Goal: Task Accomplishment & Management: Manage account settings

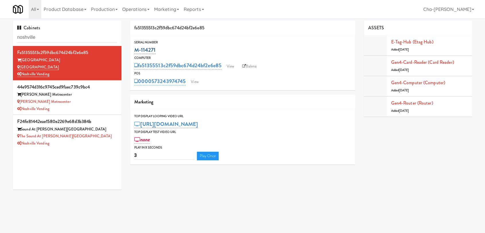
click at [134, 51] on div "M-114271" at bounding box center [242, 50] width 217 height 10
copy link "M-114271"
click at [87, 74] on div "Noshville Vending" at bounding box center [67, 74] width 100 height 7
click at [229, 68] on link "View" at bounding box center [230, 66] width 13 height 9
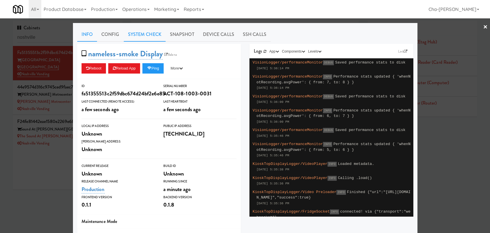
click at [136, 39] on link "System Check" at bounding box center [145, 34] width 42 height 14
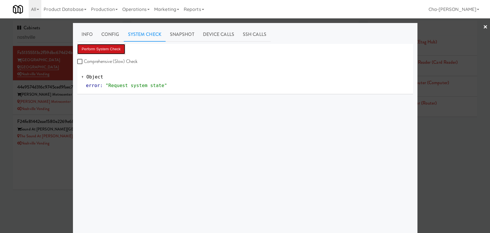
click at [111, 47] on button "Perform System Check" at bounding box center [101, 49] width 48 height 10
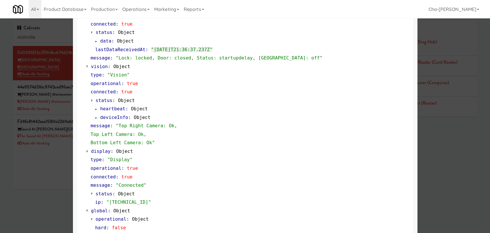
scroll to position [191, 0]
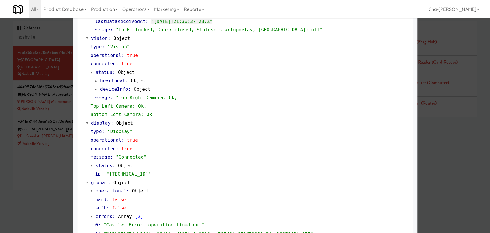
click at [36, 173] on div at bounding box center [245, 116] width 490 height 233
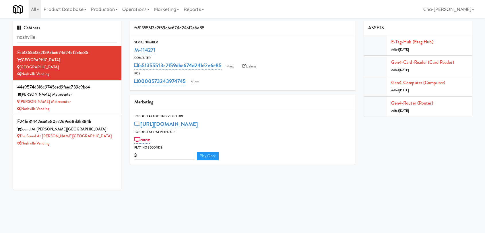
drag, startPoint x: 162, startPoint y: 52, endPoint x: 130, endPoint y: 51, distance: 32.7
click at [130, 51] on div "Serial Number M-114271" at bounding box center [242, 47] width 225 height 15
copy link "M-114271"
click at [196, 80] on link "View" at bounding box center [194, 81] width 13 height 9
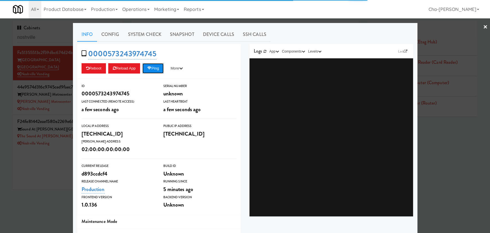
click at [157, 69] on button "Ping" at bounding box center [152, 68] width 21 height 10
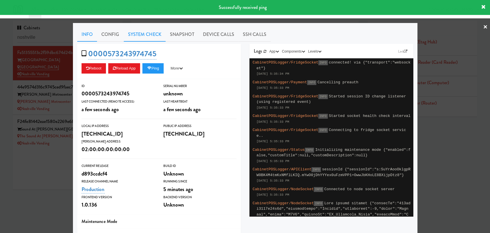
click at [152, 37] on link "System Check" at bounding box center [145, 34] width 42 height 14
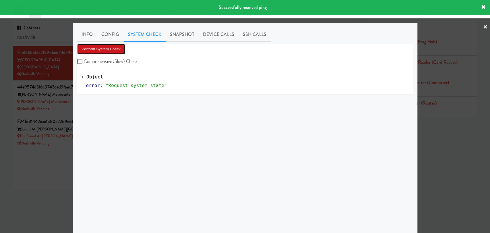
click at [110, 51] on button "Perform System Check" at bounding box center [101, 49] width 48 height 10
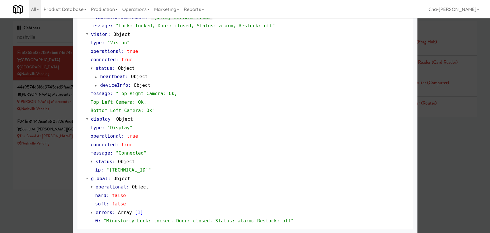
scroll to position [213, 0]
click at [55, 169] on div at bounding box center [245, 116] width 490 height 233
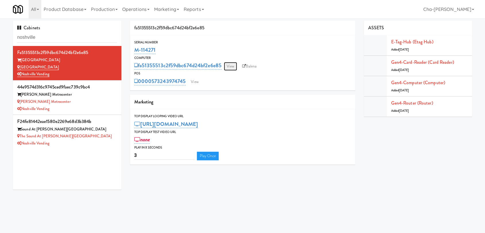
click at [230, 67] on link "View" at bounding box center [230, 66] width 13 height 9
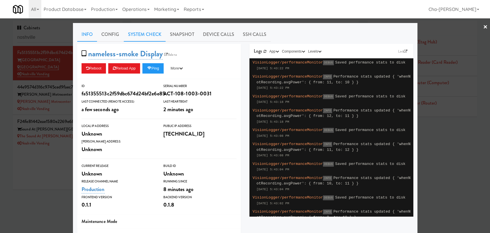
click at [127, 36] on link "System Check" at bounding box center [145, 34] width 42 height 14
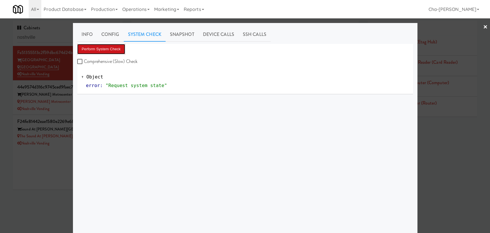
click at [108, 46] on button "Perform System Check" at bounding box center [101, 49] width 48 height 10
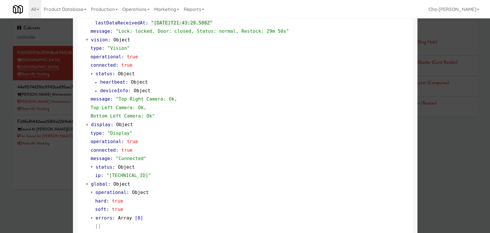
scroll to position [213, 0]
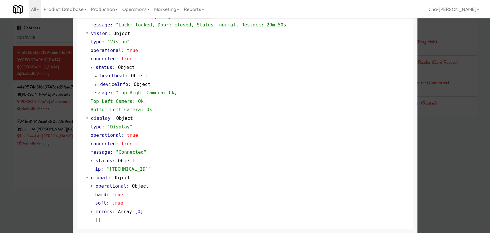
click at [31, 203] on div at bounding box center [245, 116] width 490 height 233
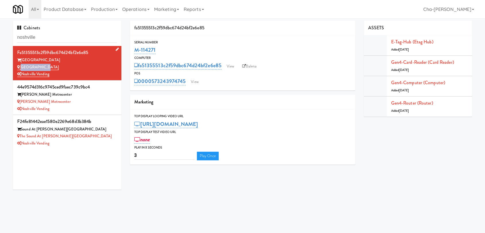
drag, startPoint x: 47, startPoint y: 68, endPoint x: 20, endPoint y: 66, distance: 26.5
click at [20, 66] on div "Aspire Gulch" at bounding box center [67, 67] width 100 height 7
copy link "Aspire Gulch"
click at [195, 83] on link "View" at bounding box center [194, 81] width 13 height 9
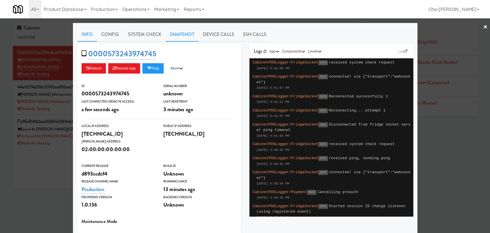
click at [186, 37] on link "Snapshot" at bounding box center [181, 34] width 33 height 14
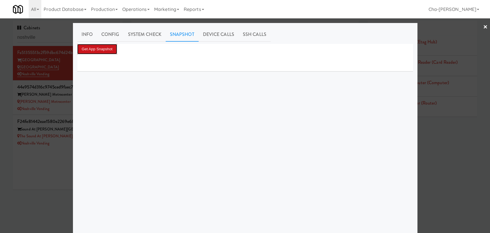
click at [103, 45] on button "Get App Snapshot" at bounding box center [97, 49] width 40 height 10
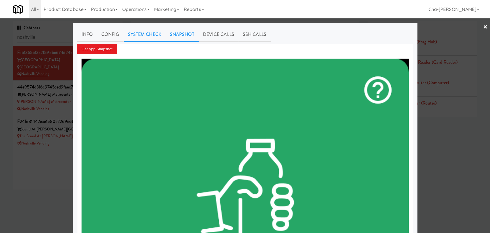
click at [140, 34] on link "System Check" at bounding box center [145, 34] width 42 height 14
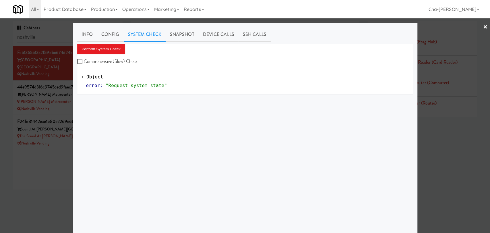
click at [88, 60] on label "Comprehensive (Slow) Check" at bounding box center [107, 61] width 61 height 9
click at [84, 60] on input "Comprehensive (Slow) Check" at bounding box center [80, 61] width 7 height 5
checkbox input "true"
click at [110, 47] on button "Perform System Check" at bounding box center [101, 49] width 48 height 10
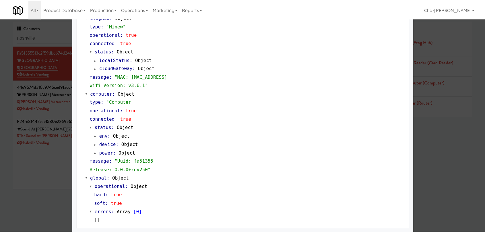
scroll to position [475, 0]
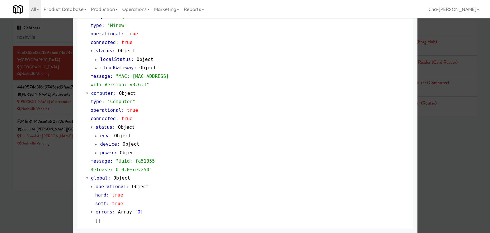
click at [45, 162] on div at bounding box center [245, 116] width 490 height 233
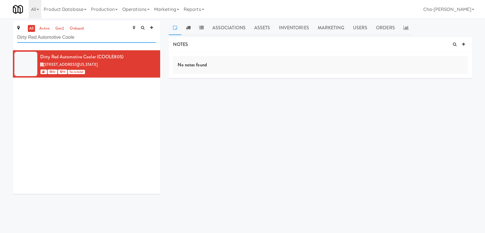
click at [87, 38] on input "Dirty Red Automotive Coole" at bounding box center [86, 37] width 139 height 11
click at [48, 32] on input "Dirty Red Automotive Coole" at bounding box center [86, 37] width 139 height 11
click at [44, 28] on link "active" at bounding box center [44, 28] width 13 height 7
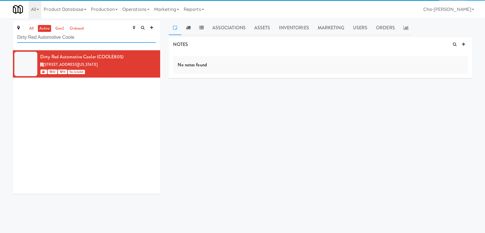
click at [100, 38] on input "Dirty Red Automotive Coole" at bounding box center [86, 37] width 139 height 11
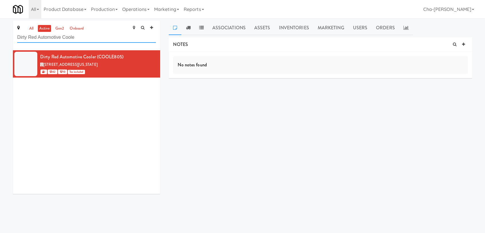
click at [100, 38] on input "Dirty Red Automotive Coole" at bounding box center [86, 37] width 139 height 11
paste input "Aspire Gulch"
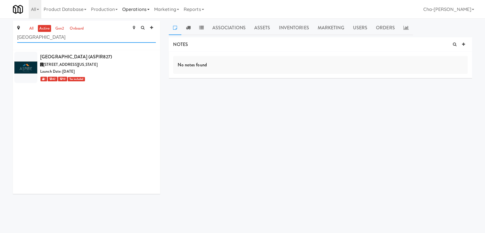
type input "Aspire Gulch"
click at [144, 10] on link "Operations" at bounding box center [136, 9] width 32 height 18
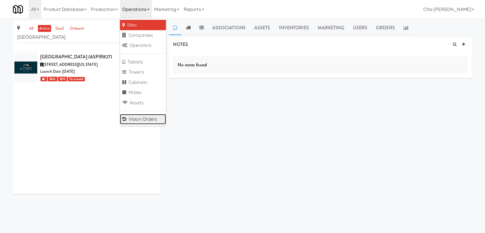
click at [143, 116] on link "Vision Orders" at bounding box center [143, 119] width 46 height 10
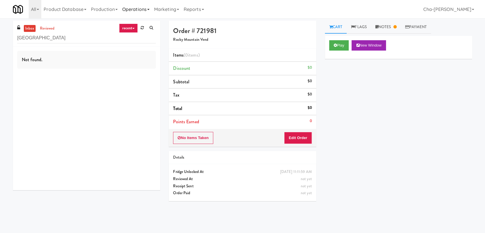
type input "Aspire Gulch"
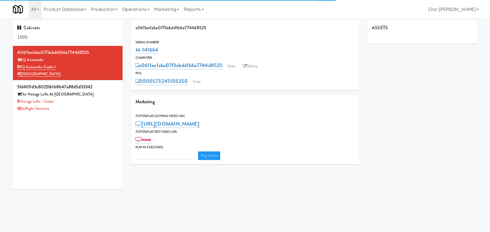
type input "3"
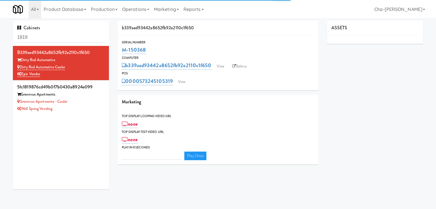
type input "3"
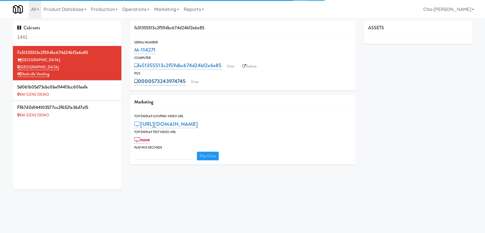
type input "3"
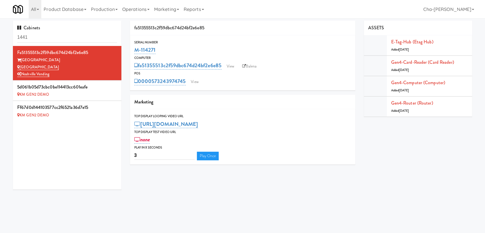
click at [45, 37] on input "1441" at bounding box center [67, 37] width 100 height 11
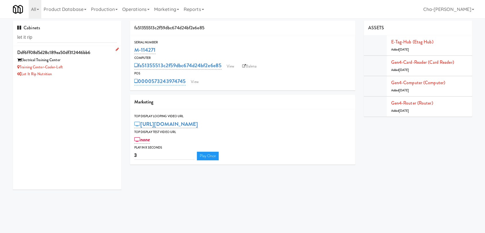
type input "let it rip"
click at [79, 67] on div "Training Center-Cooler-Left" at bounding box center [67, 67] width 100 height 7
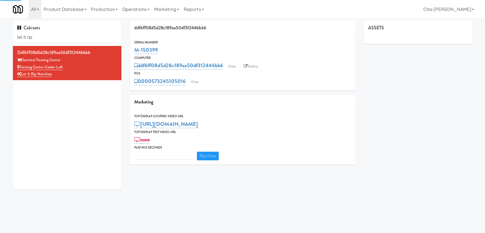
type input "3"
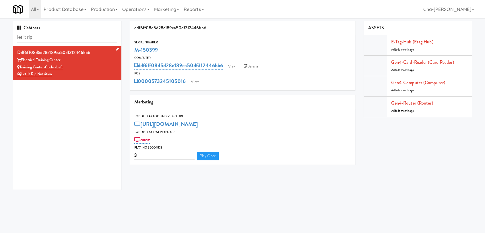
click at [95, 67] on div "Training Center-Cooler-Left" at bounding box center [67, 67] width 100 height 7
drag, startPoint x: 163, startPoint y: 50, endPoint x: 135, endPoint y: 51, distance: 28.7
click at [135, 51] on div "M-150399" at bounding box center [242, 50] width 217 height 10
copy link "M-150399"
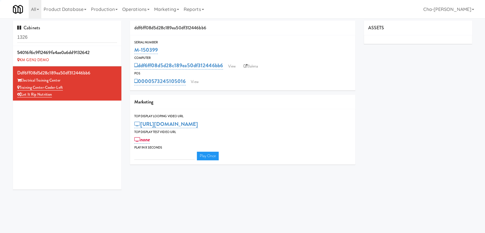
type input "3"
click at [64, 38] on input "1326" at bounding box center [67, 37] width 100 height 11
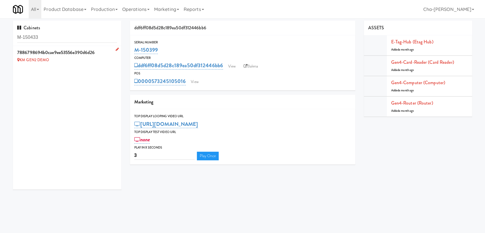
type input "M-150433"
click at [116, 48] on icon at bounding box center [117, 49] width 3 height 4
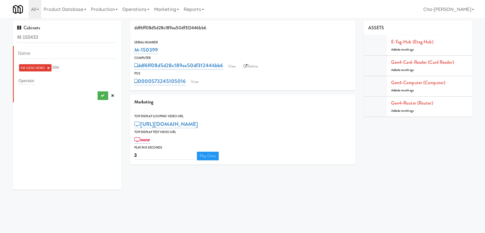
click at [48, 67] on link "×" at bounding box center [48, 67] width 3 height 5
click at [31, 79] on input "text" at bounding box center [26, 79] width 17 height 7
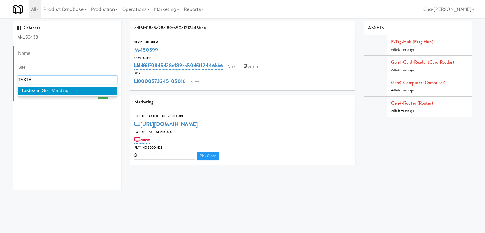
type input "TASTE"
click at [39, 88] on span "Taste and See Vending" at bounding box center [44, 90] width 47 height 5
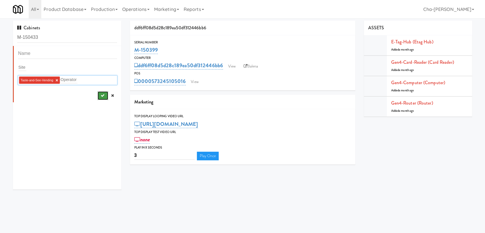
click at [100, 94] on icon "submit" at bounding box center [102, 95] width 4 height 4
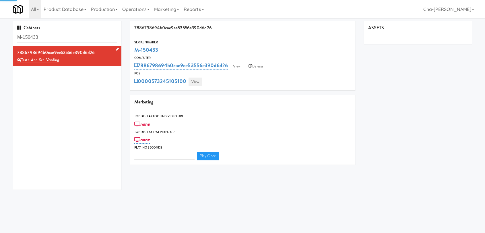
type input "3"
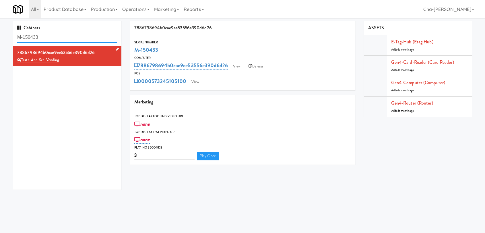
click at [44, 35] on input "M-150433" at bounding box center [67, 37] width 100 height 11
paste input "2462"
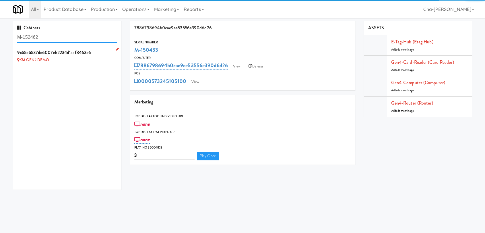
type input "M-152462"
click at [116, 49] on icon at bounding box center [117, 49] width 3 height 4
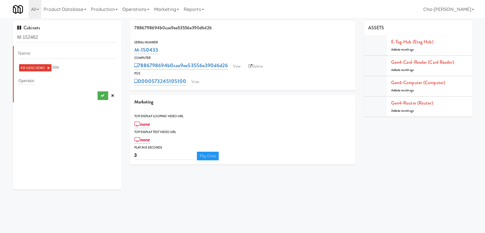
click at [48, 66] on link "×" at bounding box center [48, 67] width 3 height 5
click at [25, 81] on input "text" at bounding box center [26, 79] width 17 height 7
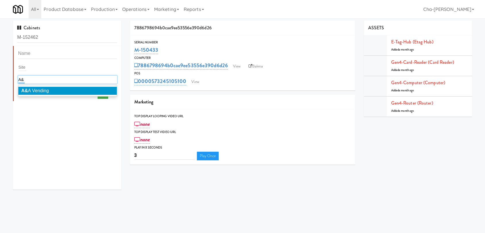
type input "A&"
click at [44, 90] on span "A& A Vending" at bounding box center [35, 90] width 28 height 5
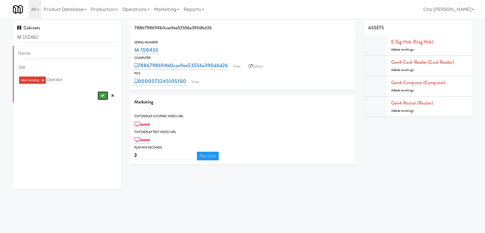
click at [100, 97] on icon "submit" at bounding box center [102, 95] width 4 height 4
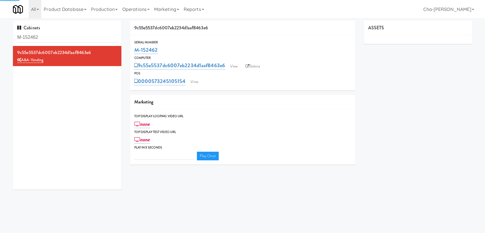
type input "3"
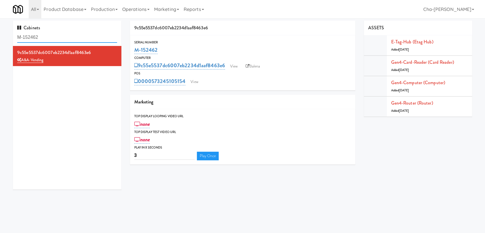
click at [55, 36] on input "M-152462" at bounding box center [67, 37] width 100 height 11
paste input "6483"
click at [55, 36] on input "M-156483" at bounding box center [67, 37] width 100 height 11
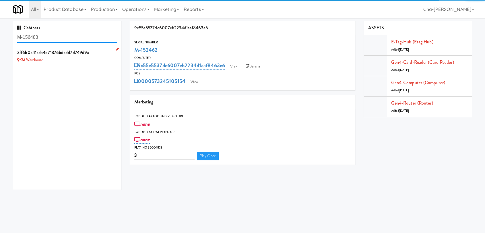
type input "M-156483"
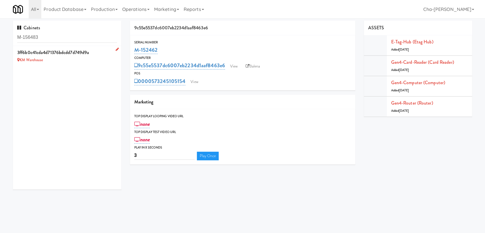
click at [116, 49] on icon at bounding box center [117, 49] width 3 height 4
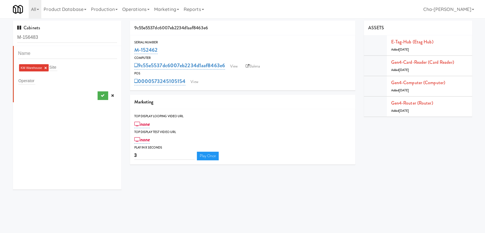
click at [46, 68] on link "×" at bounding box center [45, 67] width 3 height 5
click at [33, 81] on input "text" at bounding box center [26, 79] width 17 height 7
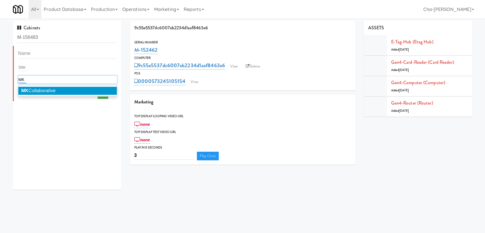
type input "MK"
click at [41, 89] on span "MK Collaborative" at bounding box center [38, 90] width 34 height 5
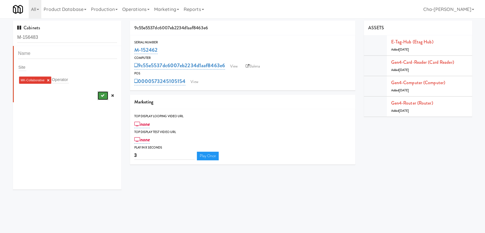
click at [100, 96] on icon "submit" at bounding box center [102, 95] width 4 height 4
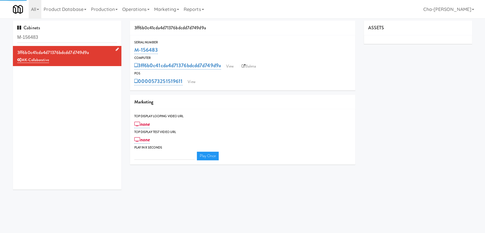
type input "3"
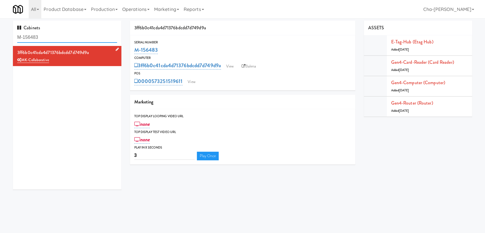
click at [50, 38] on input "M-156483" at bounding box center [67, 37] width 100 height 11
paste input "2477"
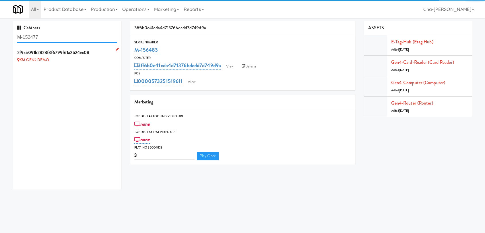
type input "M-152477"
click at [116, 50] on icon at bounding box center [117, 49] width 3 height 4
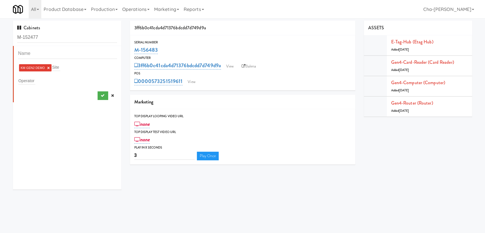
click at [48, 67] on link "×" at bounding box center [48, 67] width 3 height 5
click at [31, 79] on input "text" at bounding box center [26, 79] width 17 height 7
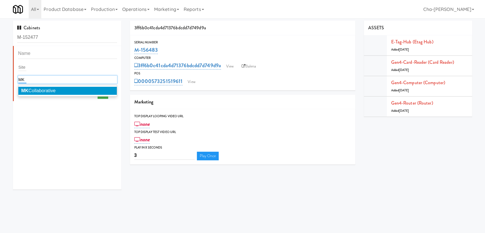
type input "MK"
click at [44, 93] on li "MK Collaborative" at bounding box center [67, 91] width 98 height 8
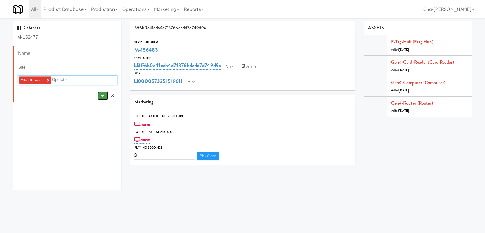
click at [100, 97] on icon "submit" at bounding box center [102, 95] width 4 height 4
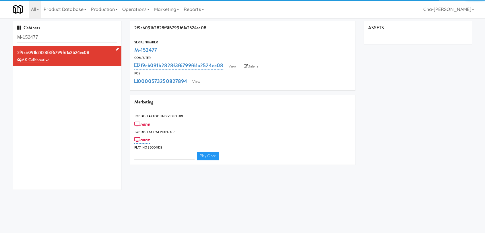
type input "3"
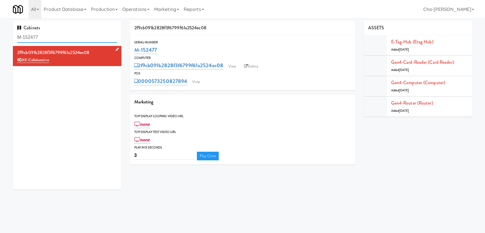
click at [49, 37] on input "M-152477" at bounding box center [67, 37] width 100 height 11
paste input "0391"
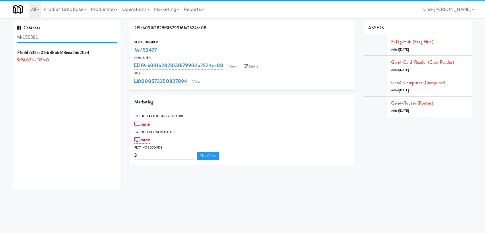
type input "M-150391"
click at [116, 48] on icon at bounding box center [117, 49] width 3 height 4
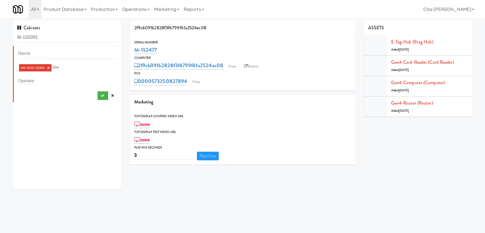
click at [48, 68] on link "×" at bounding box center [48, 67] width 3 height 5
click at [33, 77] on input "text" at bounding box center [26, 79] width 17 height 7
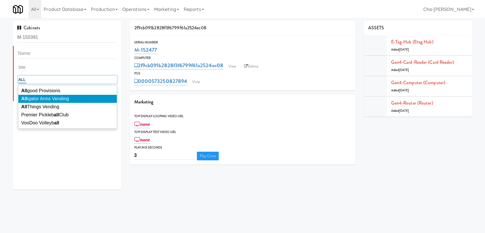
type input "ALL"
click at [28, 100] on span "All igator Arms Vending" at bounding box center [45, 98] width 48 height 5
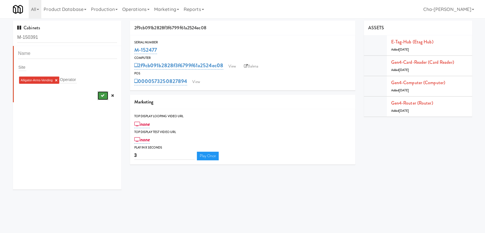
click at [98, 92] on button "submit" at bounding box center [103, 95] width 11 height 9
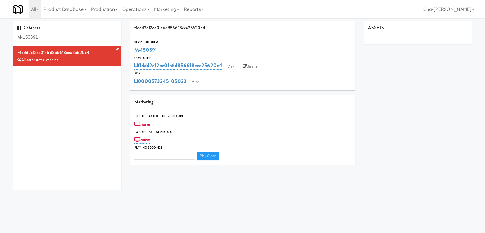
type input "3"
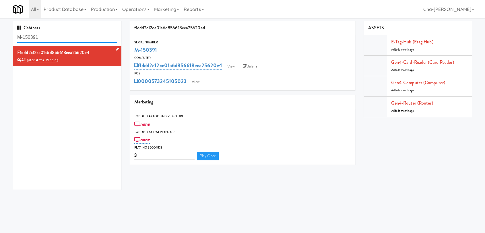
click at [59, 33] on input "M-150391" at bounding box center [67, 37] width 100 height 11
paste input "88"
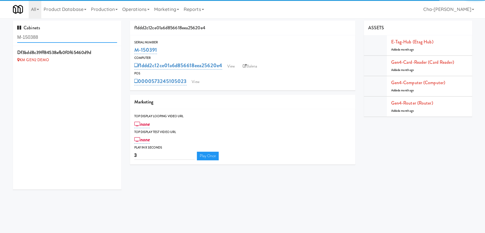
type input "M-150388"
click at [116, 50] on icon at bounding box center [117, 49] width 3 height 4
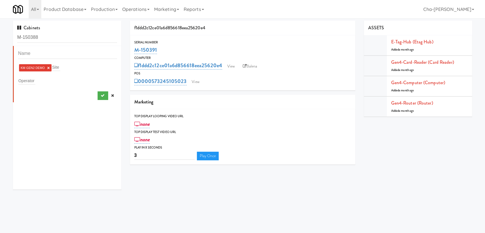
click at [48, 67] on link "×" at bounding box center [48, 67] width 3 height 5
click at [38, 77] on div "Operator" at bounding box center [67, 79] width 99 height 8
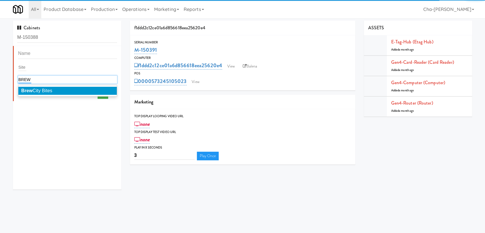
type input "BREW"
click at [42, 91] on span "Brew City Bites" at bounding box center [36, 90] width 31 height 5
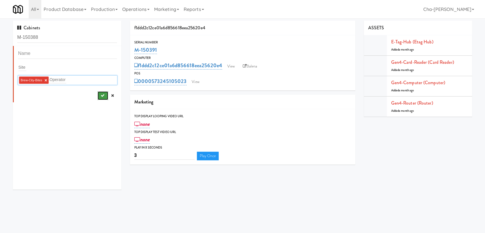
click at [100, 96] on button "submit" at bounding box center [103, 95] width 11 height 9
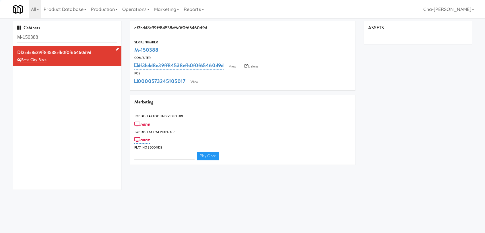
type input "3"
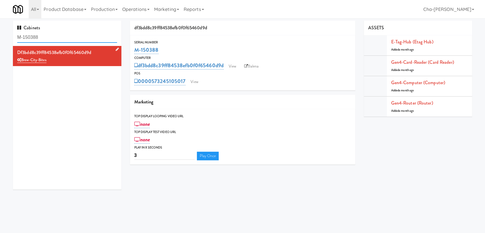
click at [57, 37] on input "M-150388" at bounding box center [67, 37] width 100 height 11
paste input "2485"
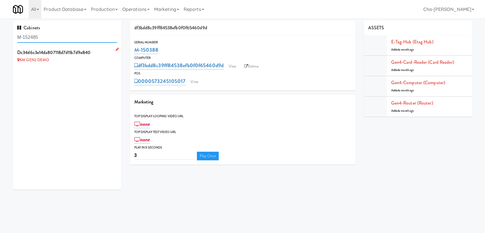
type input "M-152485"
click at [113, 49] on link at bounding box center [115, 49] width 5 height 7
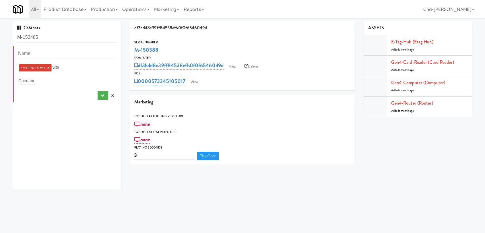
click at [48, 67] on link "×" at bounding box center [48, 67] width 3 height 5
click at [34, 81] on input "text" at bounding box center [26, 79] width 17 height 7
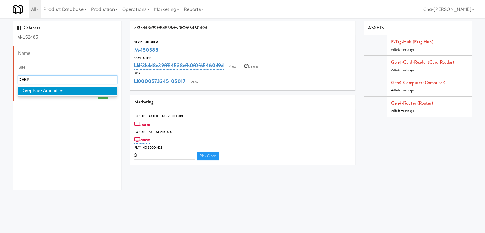
type input "DEEP"
click at [46, 87] on li "Deep Blue Amenities" at bounding box center [67, 91] width 98 height 8
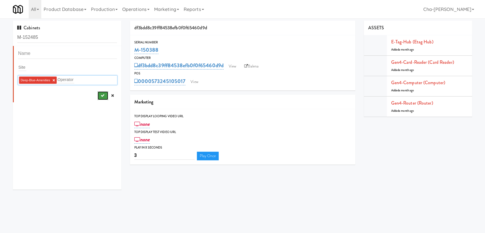
click at [101, 92] on button "submit" at bounding box center [103, 95] width 11 height 9
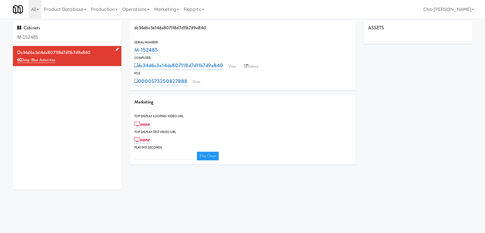
type input "3"
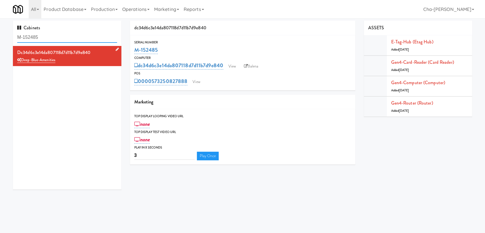
click at [53, 36] on input "M-152485" at bounding box center [67, 37] width 100 height 11
paste input "0398"
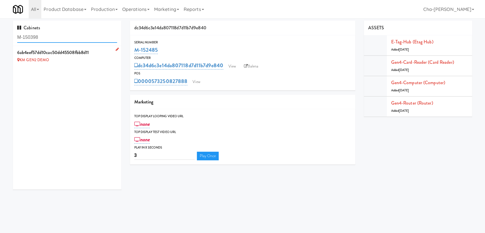
type input "M-150398"
click at [113, 50] on link at bounding box center [115, 49] width 5 height 7
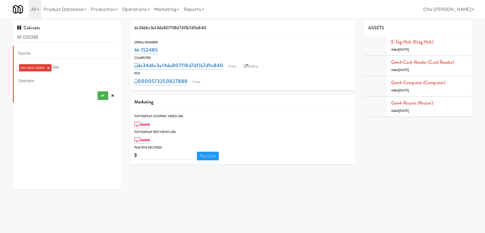
click at [48, 69] on link "×" at bounding box center [48, 67] width 3 height 5
click at [36, 77] on div "Operator" at bounding box center [67, 79] width 99 height 8
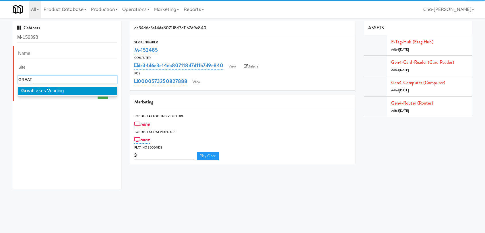
type input "GREAT"
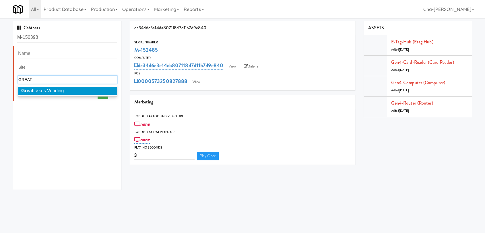
click at [47, 89] on span "Great Lakes Vending" at bounding box center [42, 90] width 43 height 5
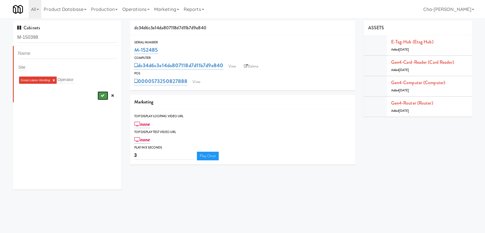
click at [100, 94] on icon "submit" at bounding box center [102, 95] width 4 height 4
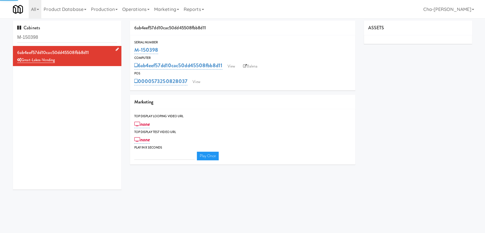
type input "3"
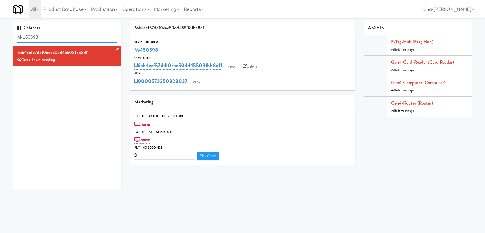
click at [42, 35] on input "M-150398" at bounding box center [67, 37] width 100 height 11
paste input "2"
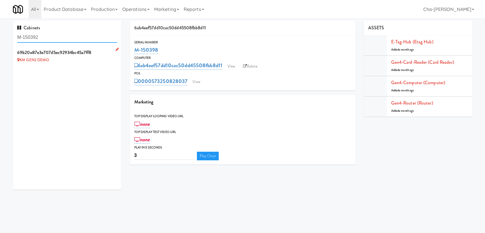
type input "M-150392"
click at [116, 50] on icon at bounding box center [117, 49] width 3 height 4
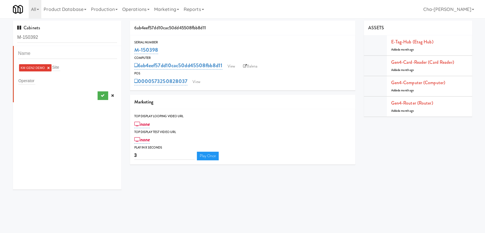
click at [49, 68] on link "×" at bounding box center [48, 67] width 3 height 5
click at [32, 79] on input "text" at bounding box center [26, 79] width 17 height 7
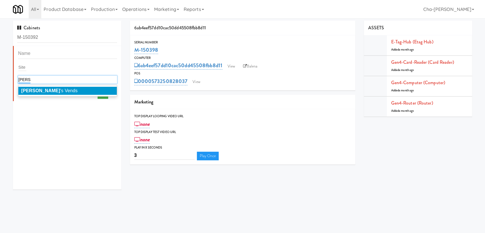
type input "FRED"
click at [55, 87] on li "Fred 's Vends" at bounding box center [67, 91] width 98 height 8
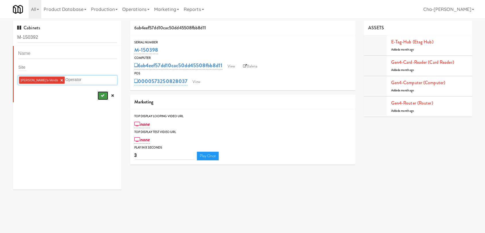
click at [98, 92] on button "submit" at bounding box center [103, 95] width 11 height 9
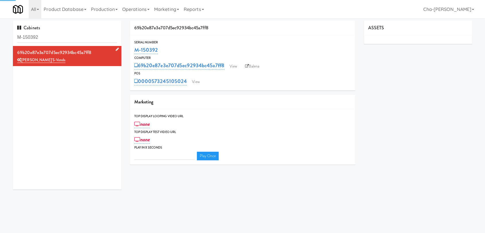
type input "3"
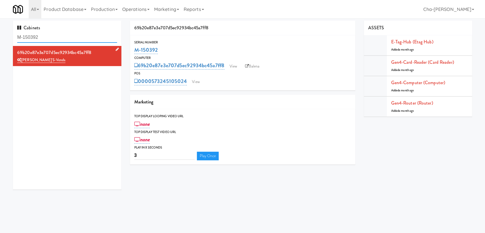
click at [58, 36] on input "M-150392" at bounding box center [67, 37] width 100 height 11
paste input "89"
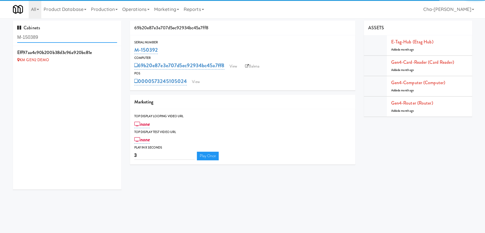
type input "M-150389"
click at [116, 50] on icon at bounding box center [117, 49] width 3 height 4
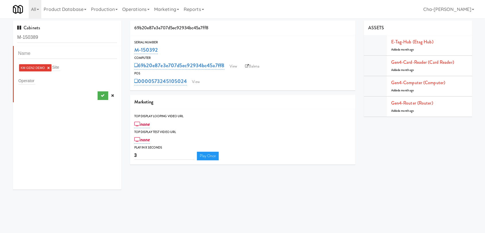
click at [48, 66] on link "×" at bounding box center [48, 67] width 3 height 5
click at [29, 78] on input "text" at bounding box center [26, 79] width 17 height 7
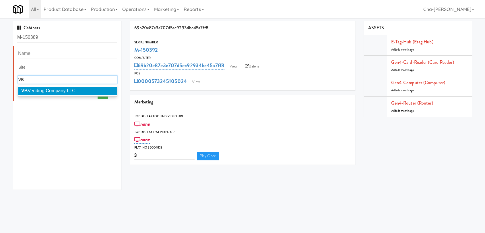
type input "VB"
click at [38, 91] on span "VB Vending Company LLC" at bounding box center [48, 90] width 54 height 5
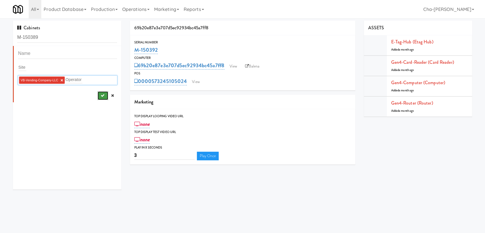
click at [100, 97] on button "submit" at bounding box center [103, 95] width 11 height 9
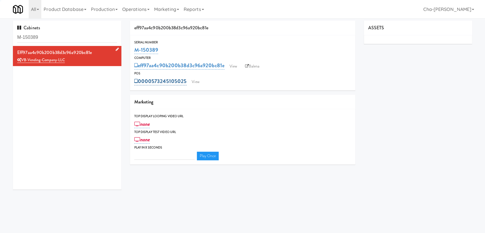
type input "3"
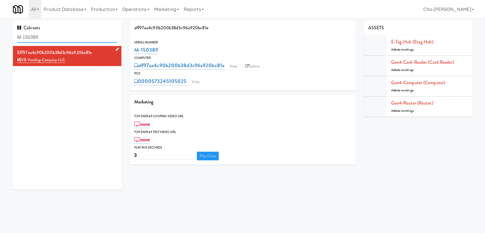
click at [46, 37] on input "M-150389" at bounding box center [67, 37] width 100 height 11
paste input "72"
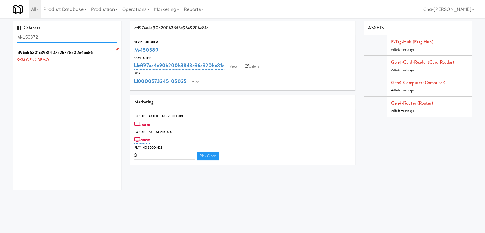
type input "M-150372"
click at [116, 49] on icon at bounding box center [117, 49] width 3 height 4
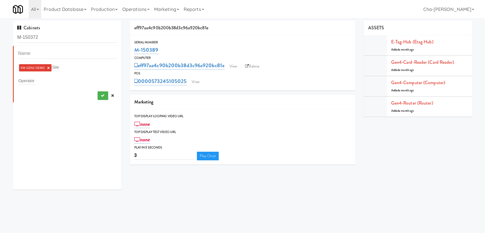
click at [48, 67] on link "×" at bounding box center [48, 67] width 3 height 5
click at [31, 78] on input "text" at bounding box center [26, 79] width 17 height 7
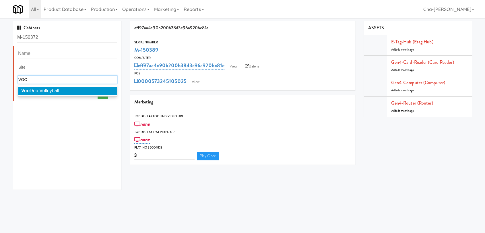
type input "VOO"
click at [40, 88] on span "Voo Doo Volleyball" at bounding box center [40, 90] width 38 height 5
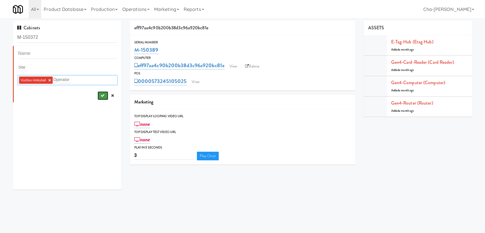
click at [98, 93] on button "submit" at bounding box center [103, 95] width 11 height 9
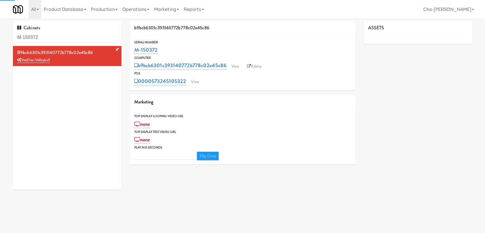
type input "3"
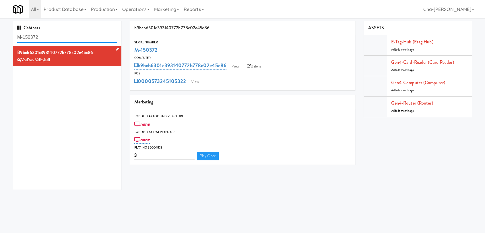
click at [56, 39] on input "M-150372" at bounding box center [67, 37] width 100 height 11
click at [56, 38] on input "M-150372" at bounding box center [67, 37] width 100 height 11
paste input "42151"
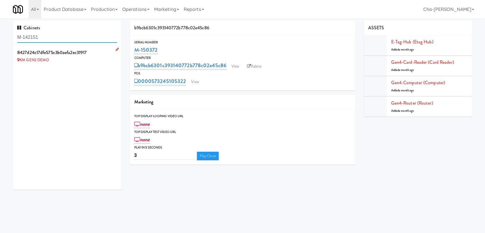
type input "M-142151"
click at [113, 48] on link at bounding box center [115, 49] width 5 height 7
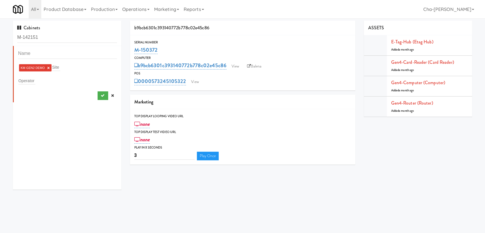
click at [48, 67] on link "×" at bounding box center [48, 67] width 3 height 5
click at [37, 78] on div "Operator" at bounding box center [67, 79] width 99 height 8
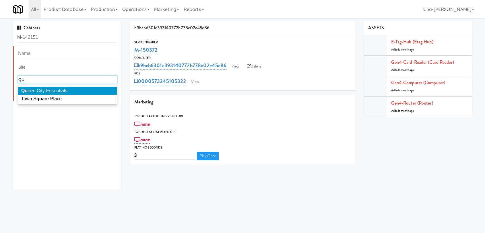
type input "QU"
click at [41, 88] on span "Qu een City Essentials" at bounding box center [44, 90] width 46 height 5
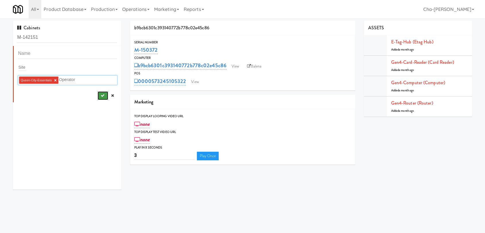
click at [100, 96] on icon "submit" at bounding box center [102, 95] width 4 height 4
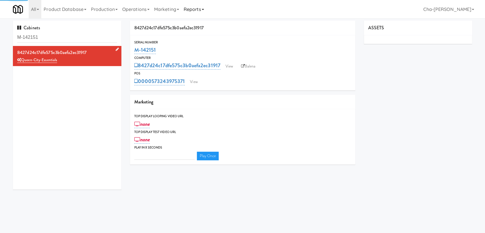
type input "3"
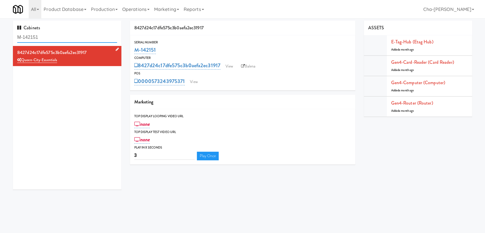
click at [46, 37] on input "M-142151" at bounding box center [67, 37] width 100 height 11
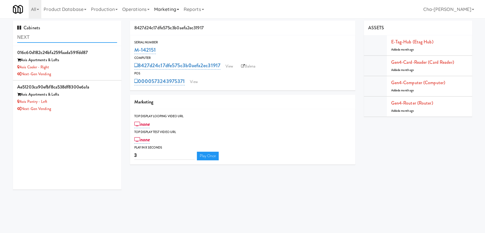
type input "NEXT"
click at [96, 71] on div "Next-Gen Vending" at bounding box center [67, 74] width 100 height 7
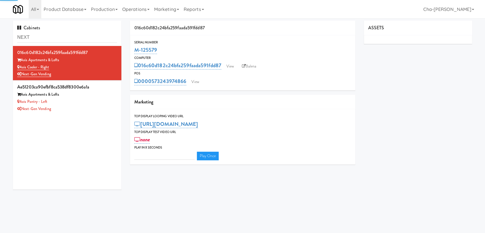
type input "3"
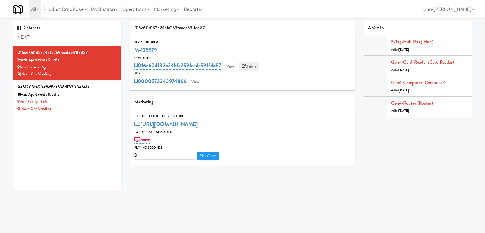
click at [255, 65] on link "Balena" at bounding box center [249, 66] width 20 height 9
click at [49, 37] on input "NEXT" at bounding box center [67, 37] width 100 height 11
paste input "M-152463"
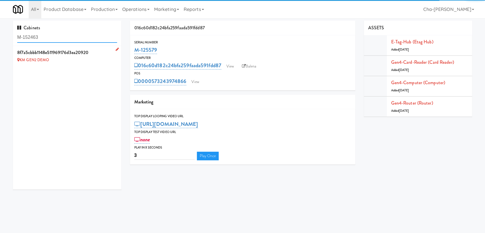
type input "M-152463"
click at [116, 49] on icon at bounding box center [117, 49] width 3 height 4
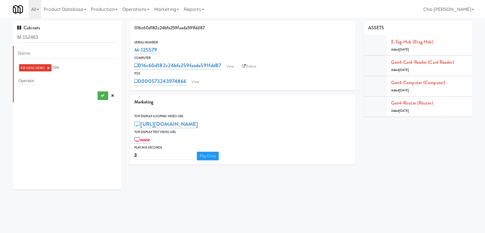
click at [47, 68] on link "×" at bounding box center [48, 67] width 3 height 5
click at [40, 76] on div "Operator" at bounding box center [67, 79] width 99 height 8
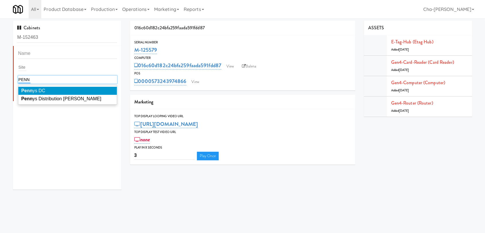
type input "PENN"
click at [48, 90] on li "Penn ys DC" at bounding box center [67, 91] width 98 height 8
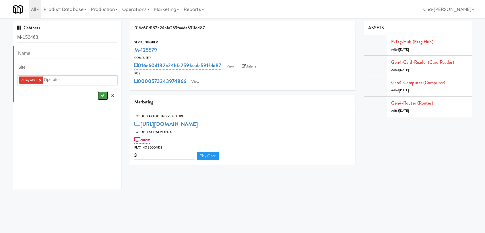
click at [98, 94] on button "submit" at bounding box center [103, 95] width 11 height 9
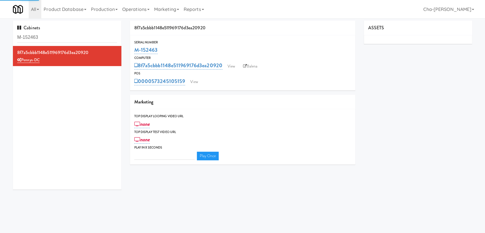
type input "3"
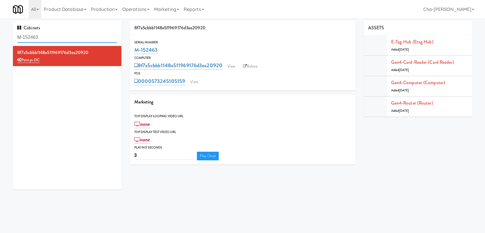
click at [52, 37] on input "M-152463" at bounding box center [67, 37] width 100 height 11
paste input "49"
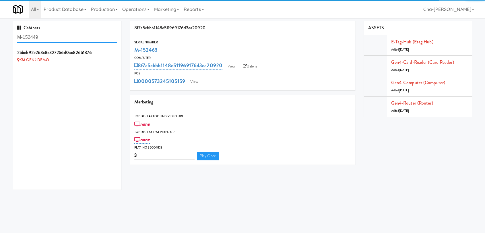
type input "M-152449"
click at [116, 50] on icon at bounding box center [117, 49] width 3 height 4
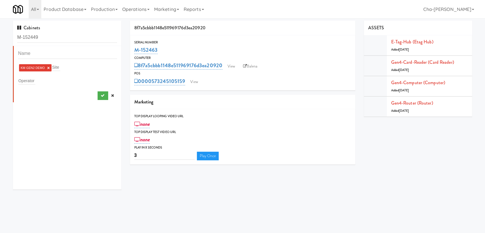
click at [48, 67] on link "×" at bounding box center [48, 67] width 3 height 5
click at [38, 83] on div "Operator" at bounding box center [67, 79] width 99 height 8
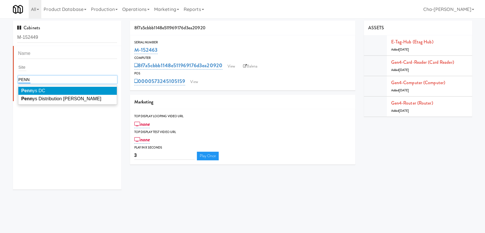
type input "PENN"
click at [39, 88] on span "Penn ys DC" at bounding box center [33, 90] width 24 height 5
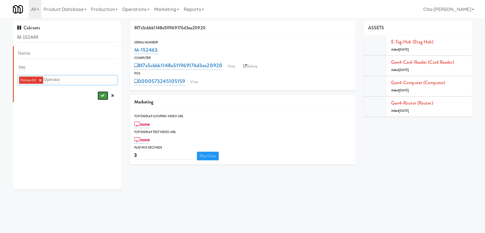
click at [100, 94] on icon "submit" at bounding box center [102, 95] width 4 height 4
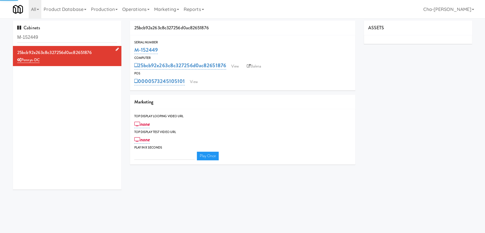
type input "3"
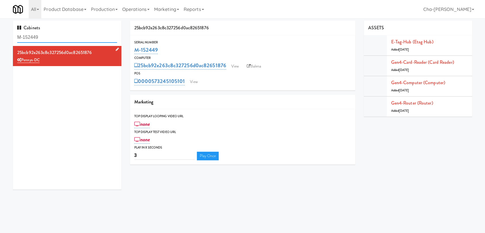
click at [74, 39] on input "M-152449" at bounding box center [67, 37] width 100 height 11
paste input "0436"
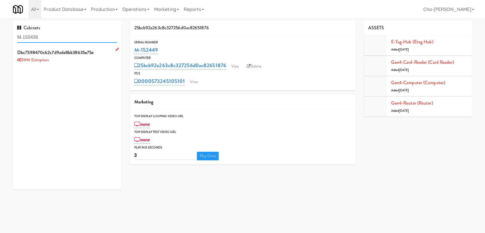
type input "M-150436"
click at [116, 49] on icon at bounding box center [117, 49] width 3 height 4
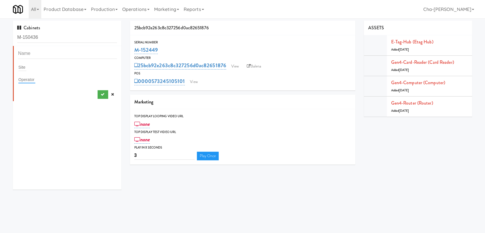
click at [31, 79] on input "text" at bounding box center [26, 79] width 17 height 7
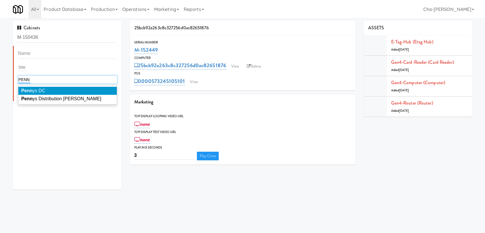
type input "PENN"
click at [32, 90] on span "Penn ys DC" at bounding box center [33, 90] width 24 height 5
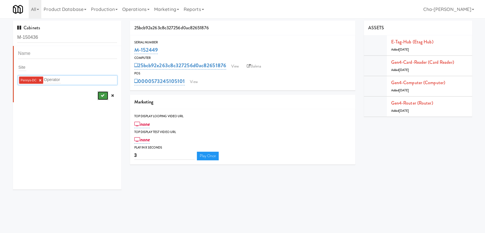
click at [100, 96] on icon "submit" at bounding box center [102, 95] width 4 height 4
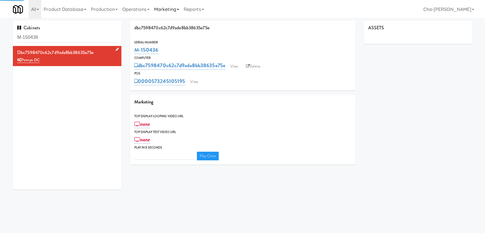
type input "3"
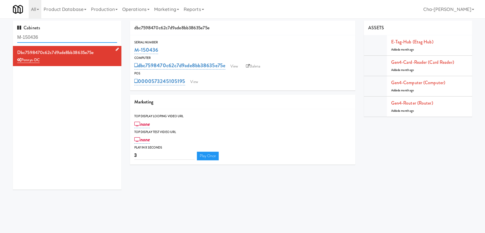
click at [47, 33] on input "M-150436" at bounding box center [67, 37] width 100 height 11
paste input "3685"
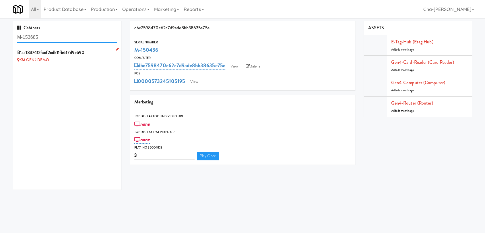
type input "M-153685"
click at [113, 49] on link at bounding box center [115, 49] width 5 height 7
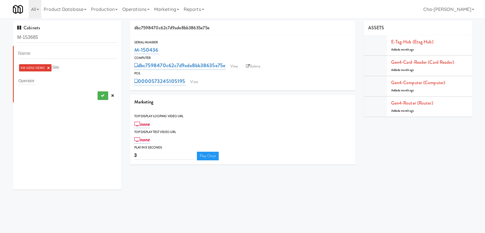
click at [48, 66] on link "×" at bounding box center [48, 67] width 3 height 5
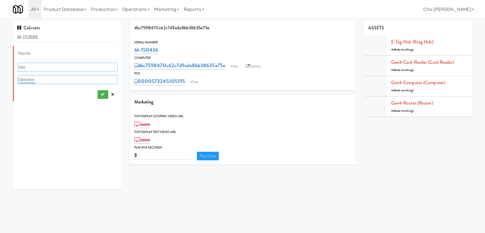
click at [33, 79] on input "text" at bounding box center [26, 79] width 17 height 7
click at [23, 78] on input "3 PAC" at bounding box center [24, 79] width 12 height 7
click at [33, 78] on div "3PAC 3PAC" at bounding box center [67, 79] width 99 height 8
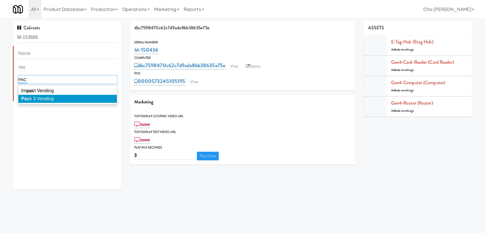
type input "PAC"
click at [26, 95] on li "Pac k 3 Vending" at bounding box center [67, 99] width 98 height 8
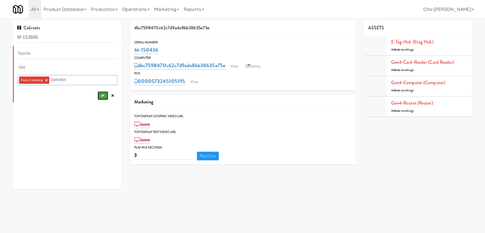
click at [98, 94] on button "submit" at bounding box center [103, 95] width 11 height 9
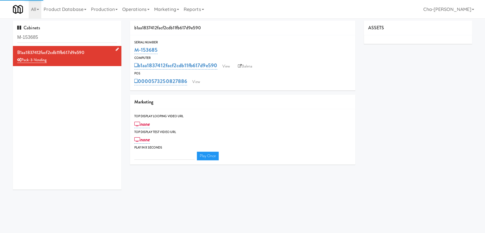
type input "3"
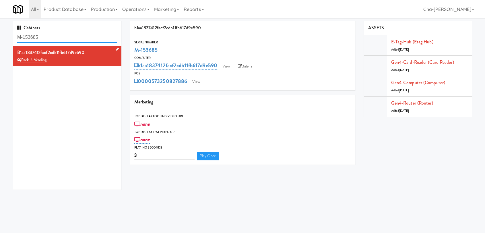
click at [51, 41] on input "M-153685" at bounding box center [67, 37] width 100 height 11
click at [51, 40] on input "M-153685" at bounding box center [67, 37] width 100 height 11
paste input "2470"
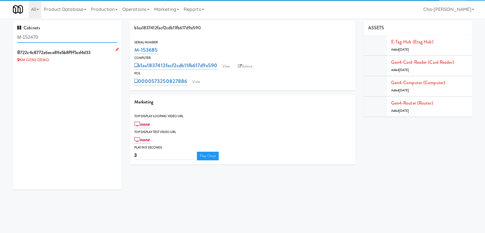
type input "M-152470"
click at [116, 49] on icon at bounding box center [117, 49] width 3 height 4
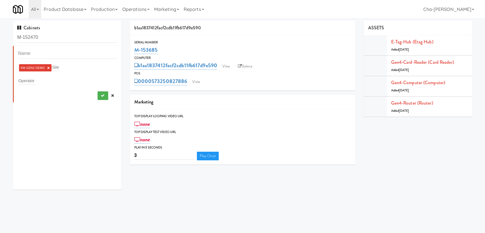
click at [48, 68] on link "×" at bounding box center [48, 67] width 3 height 5
click at [37, 78] on div "Operator" at bounding box center [67, 79] width 99 height 8
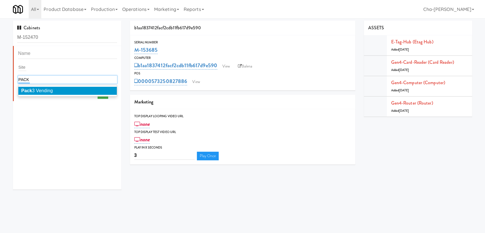
type input "PACK"
click at [39, 91] on span "Pack 3 Vending" at bounding box center [37, 90] width 32 height 5
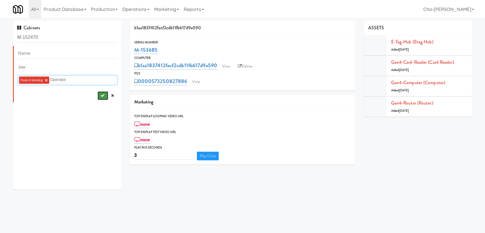
click at [98, 93] on button "submit" at bounding box center [103, 95] width 11 height 9
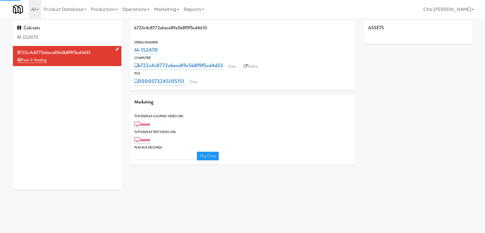
type input "3"
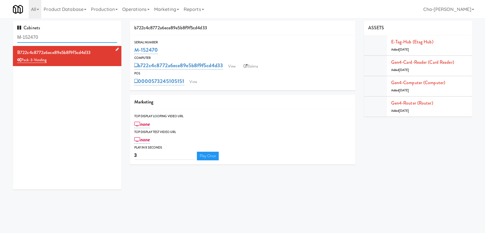
click at [58, 35] on input "M-152470" at bounding box center [67, 37] width 100 height 11
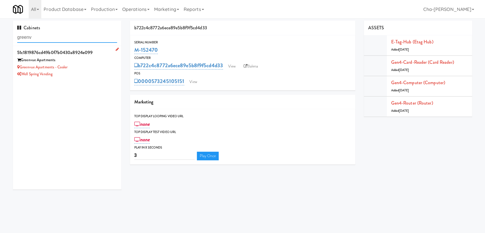
type input "greenv"
click at [87, 65] on div "Greenvue Apartments - Cooler" at bounding box center [67, 67] width 100 height 7
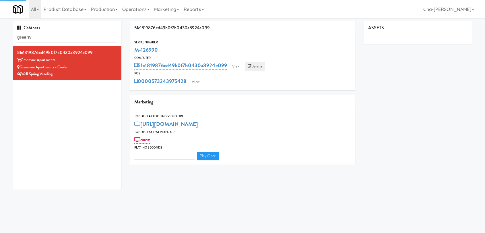
type input "3"
click at [253, 63] on link "Balena" at bounding box center [255, 66] width 20 height 9
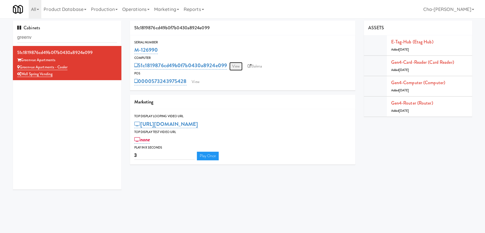
click at [239, 64] on link "View" at bounding box center [235, 66] width 13 height 9
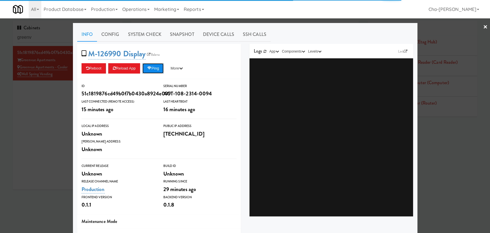
click at [158, 68] on button "Ping" at bounding box center [152, 68] width 21 height 10
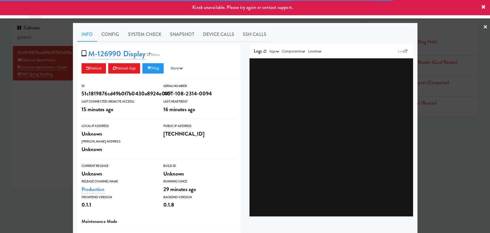
click at [482, 7] on icon at bounding box center [483, 7] width 5 height 5
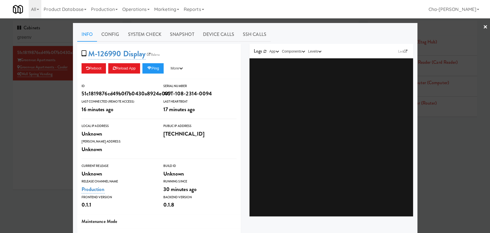
click at [38, 131] on div at bounding box center [245, 116] width 490 height 233
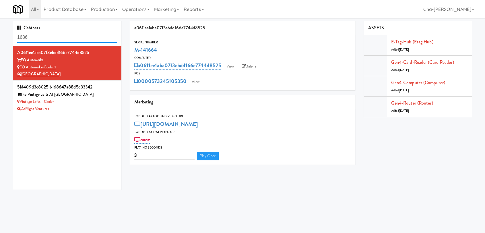
click at [48, 39] on input "1686" at bounding box center [67, 37] width 100 height 11
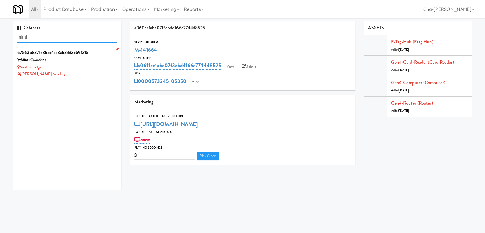
type input "minti"
click at [72, 67] on div "Minti - Fridge" at bounding box center [67, 67] width 100 height 7
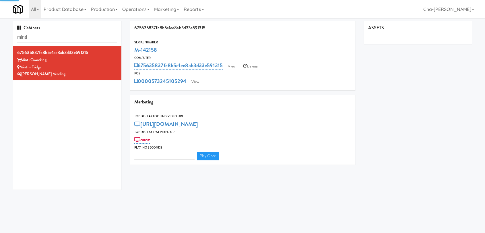
type input "3"
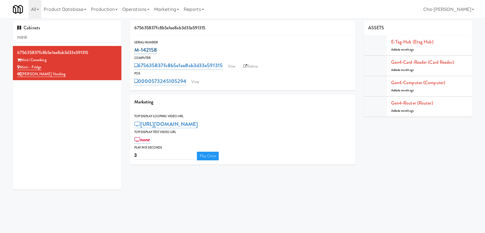
drag, startPoint x: 160, startPoint y: 50, endPoint x: 134, endPoint y: 51, distance: 26.1
click at [134, 51] on div "M-142158" at bounding box center [242, 50] width 217 height 10
copy link "M-142158"
click at [78, 71] on div "[PERSON_NAME] Vending" at bounding box center [67, 74] width 100 height 7
click at [250, 67] on link "Balena" at bounding box center [250, 66] width 20 height 9
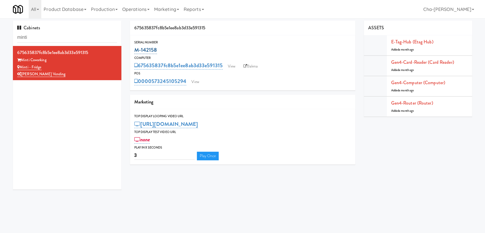
drag, startPoint x: 159, startPoint y: 49, endPoint x: 135, endPoint y: 53, distance: 24.5
click at [135, 53] on div "M-142158" at bounding box center [242, 50] width 217 height 10
copy link "M-142158"
click at [195, 81] on link "View" at bounding box center [194, 81] width 13 height 9
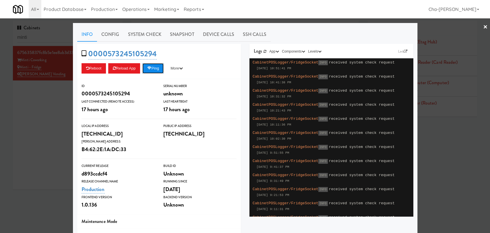
click at [155, 68] on button "Ping" at bounding box center [152, 68] width 21 height 10
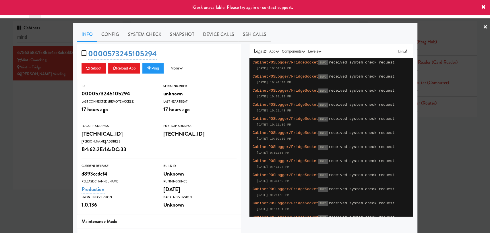
click at [45, 118] on div at bounding box center [245, 116] width 490 height 233
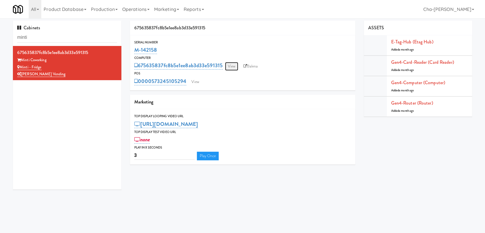
click at [232, 68] on link "View" at bounding box center [231, 66] width 13 height 9
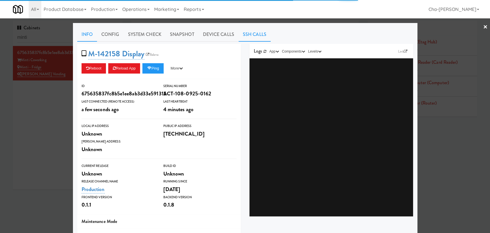
click at [250, 37] on link "SSH Calls" at bounding box center [254, 34] width 32 height 14
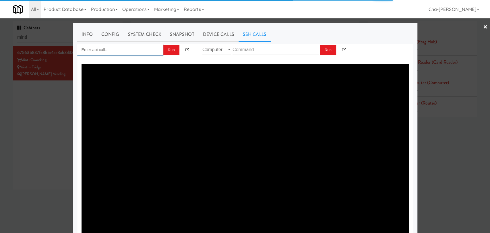
click at [99, 50] on input "Enter api call..." at bounding box center [120, 49] width 86 height 11
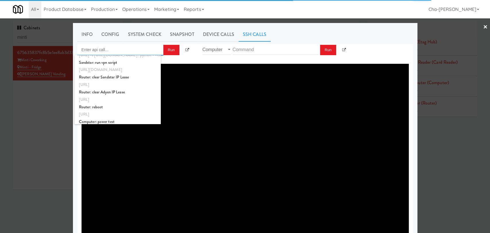
scroll to position [215, 0]
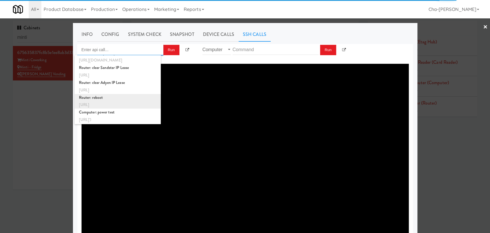
click at [115, 102] on div "[URL]" at bounding box center [117, 104] width 77 height 7
type input "Router: reboot"
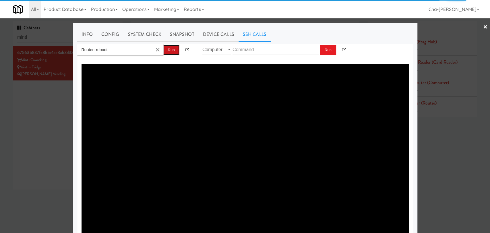
click at [172, 52] on button "Run" at bounding box center [171, 50] width 16 height 10
type textarea "{"message":"Cannot set headers after they are sent to the client","status":500}"
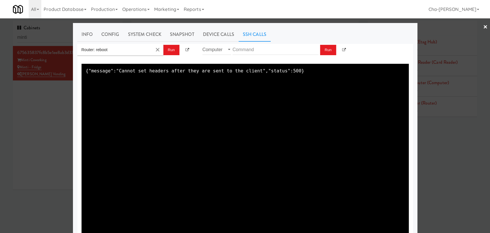
click at [65, 113] on div at bounding box center [245, 116] width 490 height 233
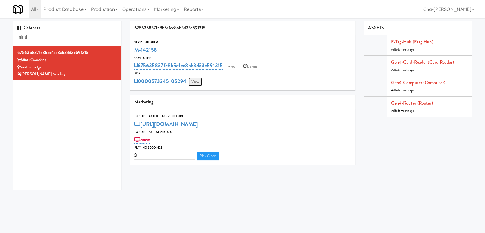
click at [194, 83] on link "View" at bounding box center [194, 81] width 13 height 9
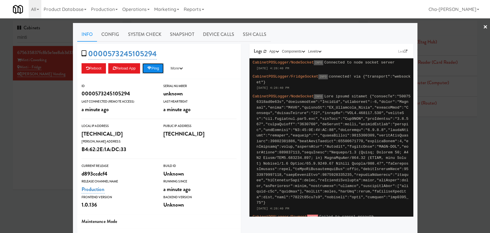
click at [157, 70] on button "Ping" at bounding box center [152, 68] width 21 height 10
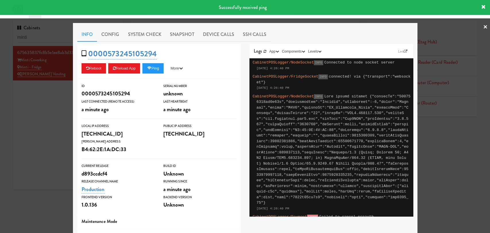
click at [37, 119] on div at bounding box center [245, 116] width 490 height 233
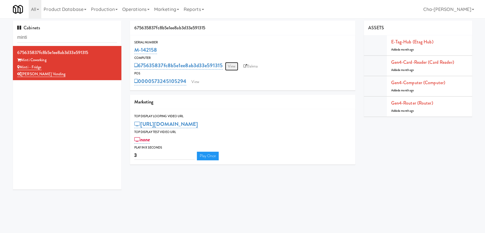
click at [229, 65] on link "View" at bounding box center [231, 66] width 13 height 9
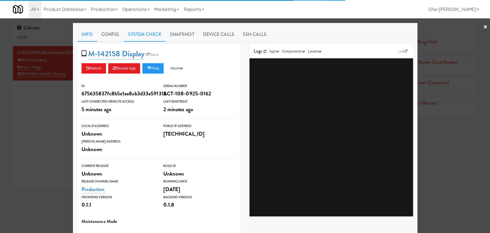
click at [151, 34] on link "System Check" at bounding box center [145, 34] width 42 height 14
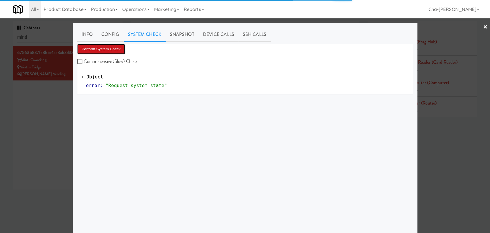
click at [109, 46] on button "Perform System Check" at bounding box center [101, 49] width 48 height 10
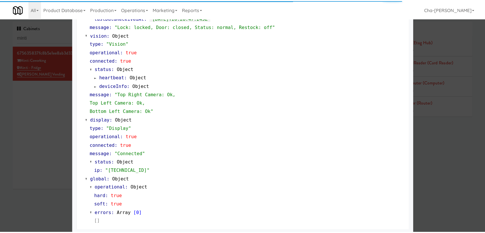
scroll to position [213, 0]
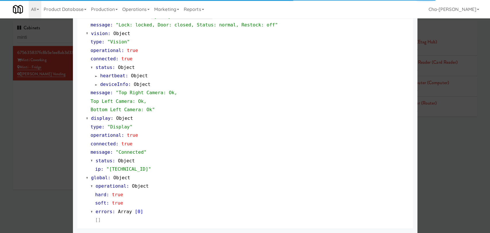
click at [48, 132] on div at bounding box center [245, 116] width 490 height 233
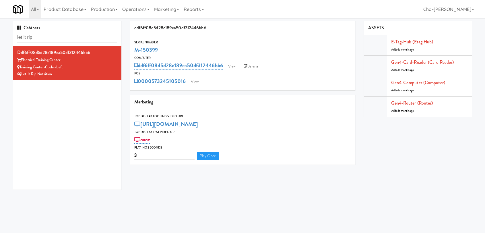
click at [55, 38] on input "let it rip" at bounding box center [67, 37] width 100 height 11
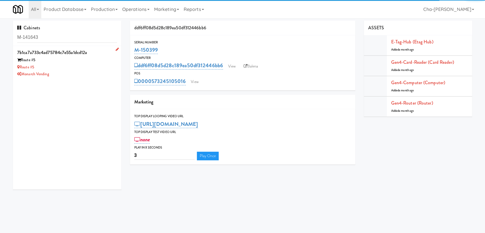
type input "M-141643"
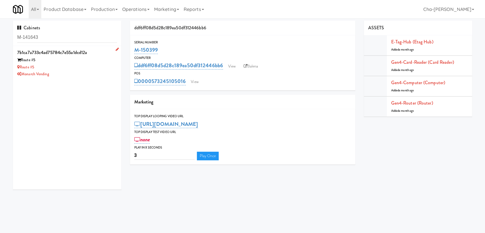
click at [85, 65] on div "Route #5" at bounding box center [67, 67] width 100 height 7
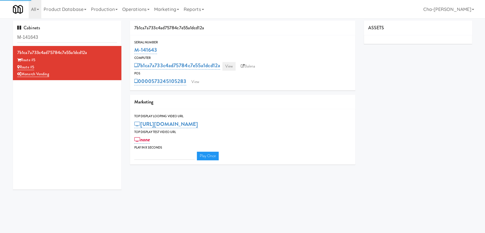
type input "3"
click at [233, 66] on link "View" at bounding box center [228, 66] width 13 height 9
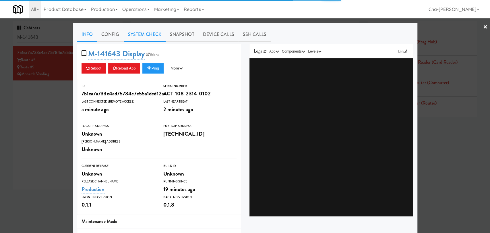
click at [138, 33] on link "System Check" at bounding box center [145, 34] width 42 height 14
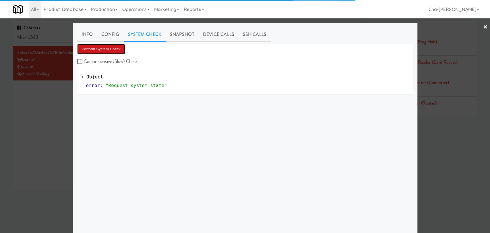
click at [95, 49] on button "Perform System Check" at bounding box center [101, 49] width 48 height 10
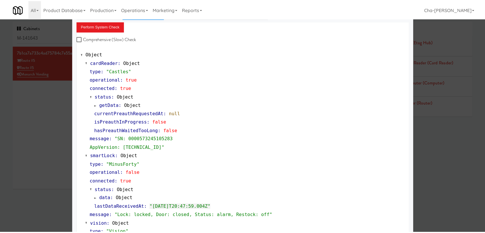
scroll to position [22, 0]
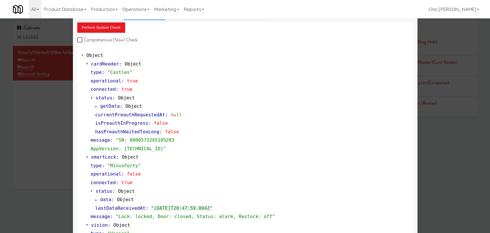
click at [47, 120] on div at bounding box center [245, 116] width 490 height 233
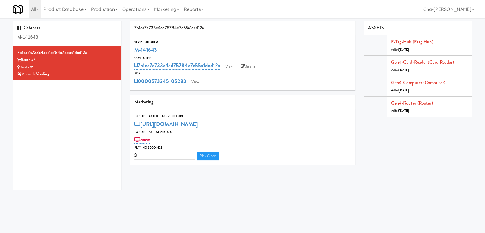
drag, startPoint x: 165, startPoint y: 50, endPoint x: 128, endPoint y: 52, distance: 36.2
click at [128, 52] on div "7b1ca7a733c4ad75784c7e55a1dcd12a Serial Number M-141643 Computer 7b1ca7a733c4ad…" at bounding box center [243, 95] width 234 height 148
copy link "M-141643"
click at [89, 63] on div "Route #5" at bounding box center [67, 59] width 100 height 7
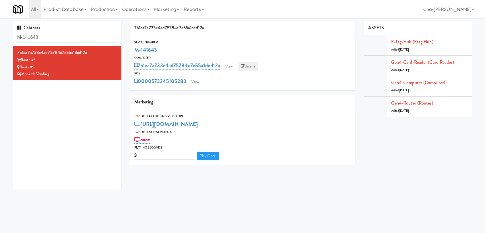
click at [245, 66] on link "Balena" at bounding box center [248, 66] width 20 height 9
click at [232, 66] on link "View" at bounding box center [228, 66] width 13 height 9
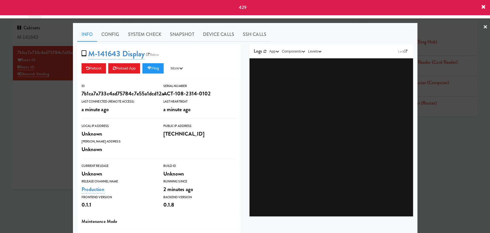
click at [482, 5] on icon at bounding box center [483, 7] width 5 height 5
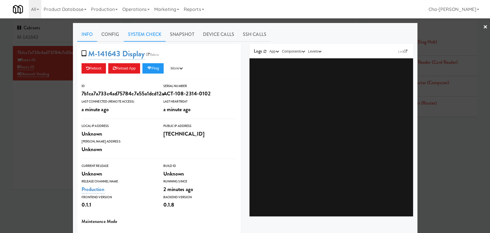
click at [145, 30] on link "System Check" at bounding box center [145, 34] width 42 height 14
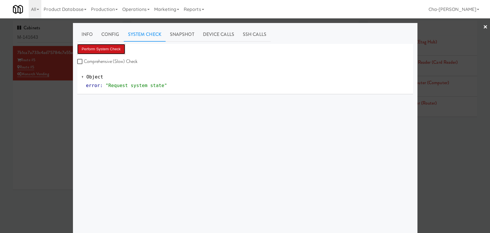
click at [109, 47] on button "Perform System Check" at bounding box center [101, 49] width 48 height 10
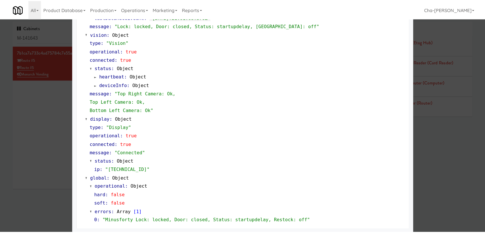
scroll to position [213, 0]
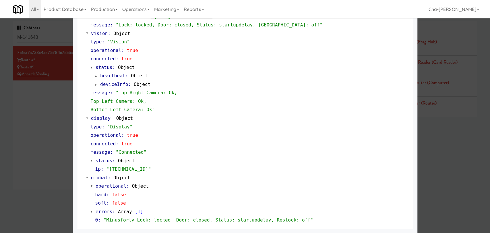
click at [42, 120] on div at bounding box center [245, 116] width 490 height 233
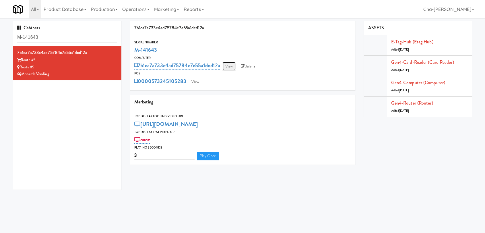
click at [232, 65] on link "View" at bounding box center [228, 66] width 13 height 9
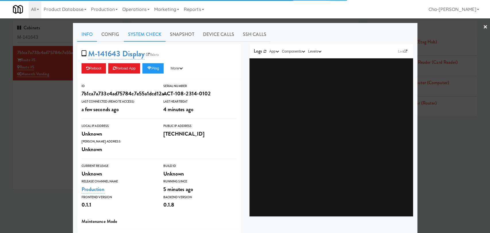
click at [141, 28] on link "System Check" at bounding box center [145, 34] width 42 height 14
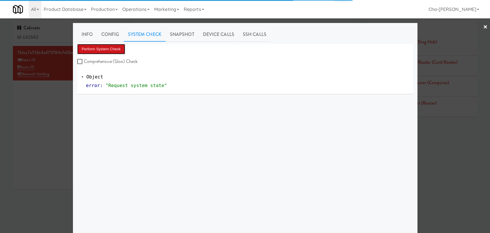
click at [106, 47] on button "Perform System Check" at bounding box center [101, 49] width 48 height 10
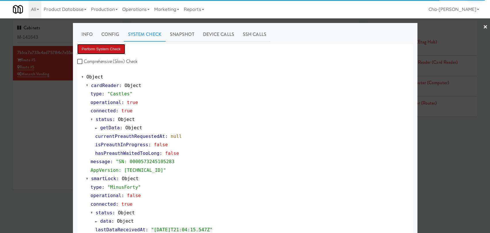
click at [94, 49] on button "Perform System Check" at bounding box center [101, 49] width 48 height 10
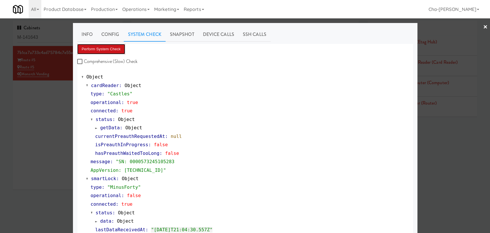
click at [106, 50] on button "Perform System Check" at bounding box center [101, 49] width 48 height 10
click at [41, 128] on div at bounding box center [245, 116] width 490 height 233
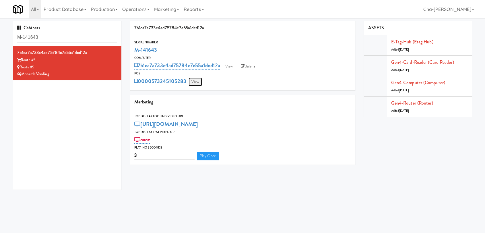
click at [198, 83] on link "View" at bounding box center [194, 81] width 13 height 9
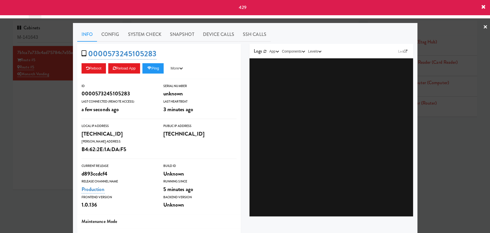
click at [481, 5] on icon at bounding box center [483, 7] width 5 height 5
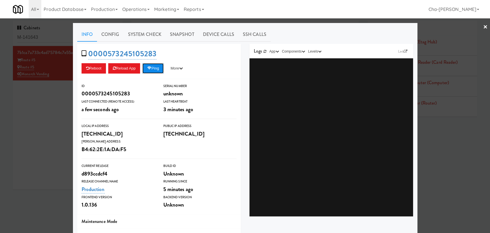
click at [151, 67] on button "Ping" at bounding box center [152, 68] width 21 height 10
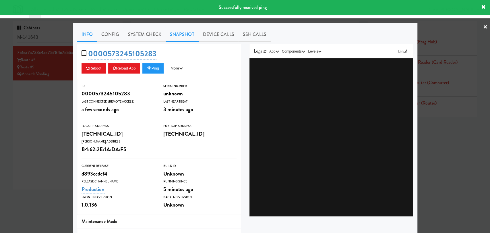
click at [182, 33] on link "Snapshot" at bounding box center [181, 34] width 33 height 14
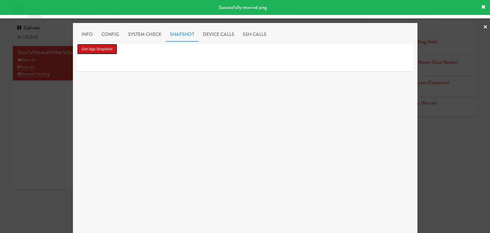
click at [101, 51] on button "Get App Snapshot" at bounding box center [97, 49] width 40 height 10
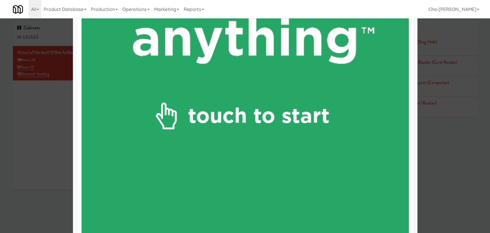
scroll to position [350, 0]
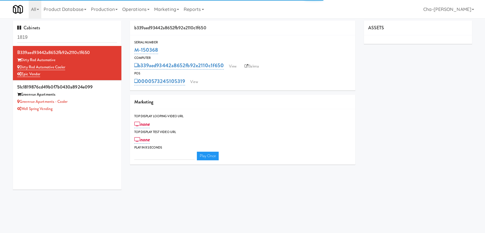
type input "3"
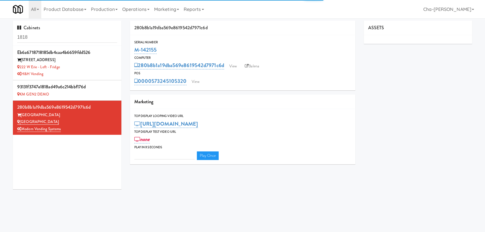
type input "3"
